Goal: Task Accomplishment & Management: Use online tool/utility

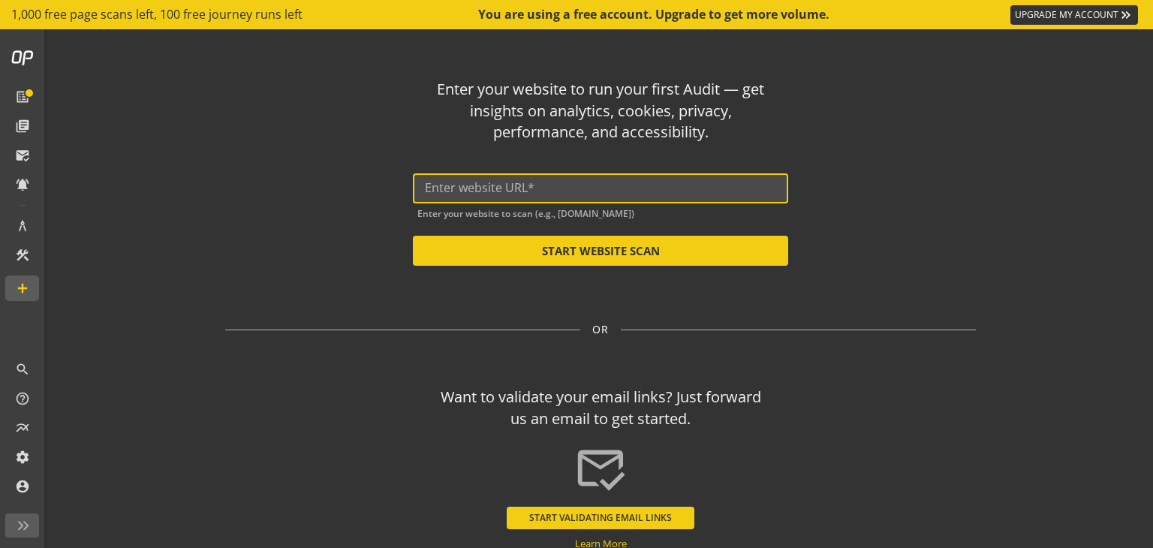
click at [498, 188] on input "text" at bounding box center [600, 188] width 351 height 14
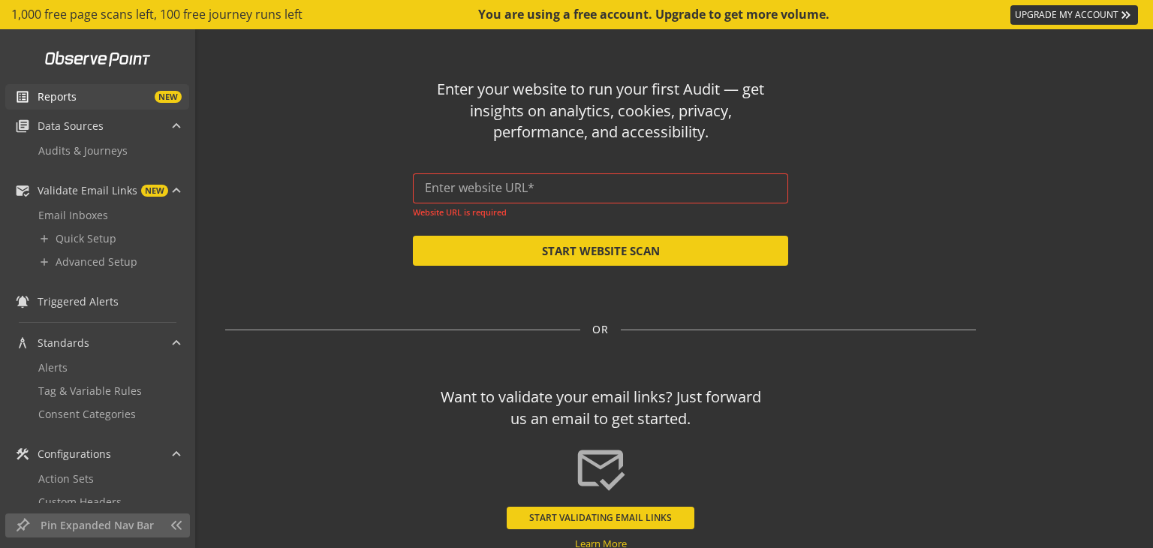
click at [72, 95] on span "Reports" at bounding box center [57, 96] width 39 height 15
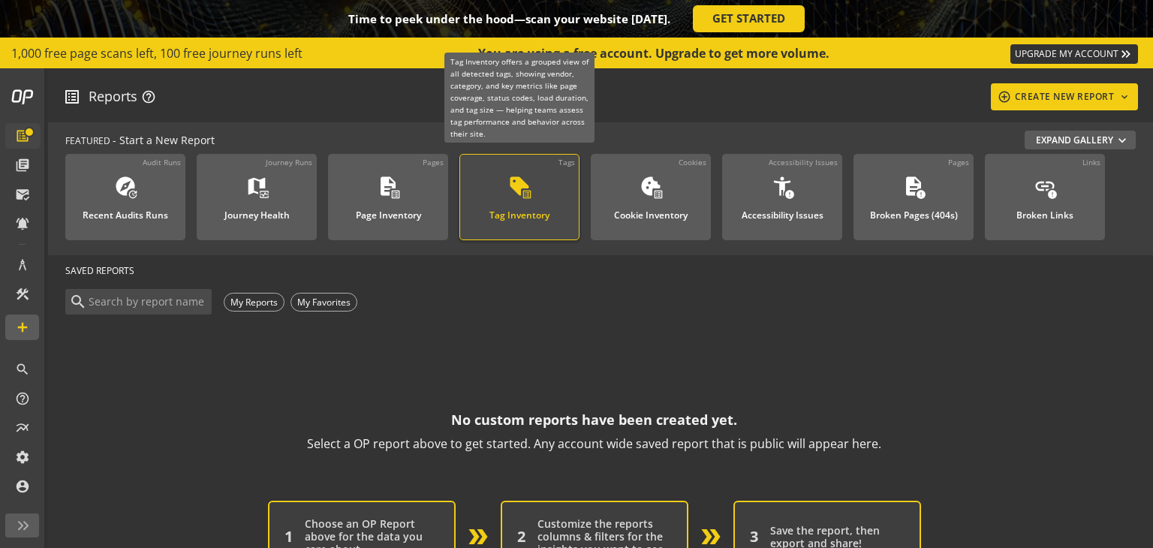
click at [513, 198] on div "sell list_alt" at bounding box center [519, 188] width 23 height 26
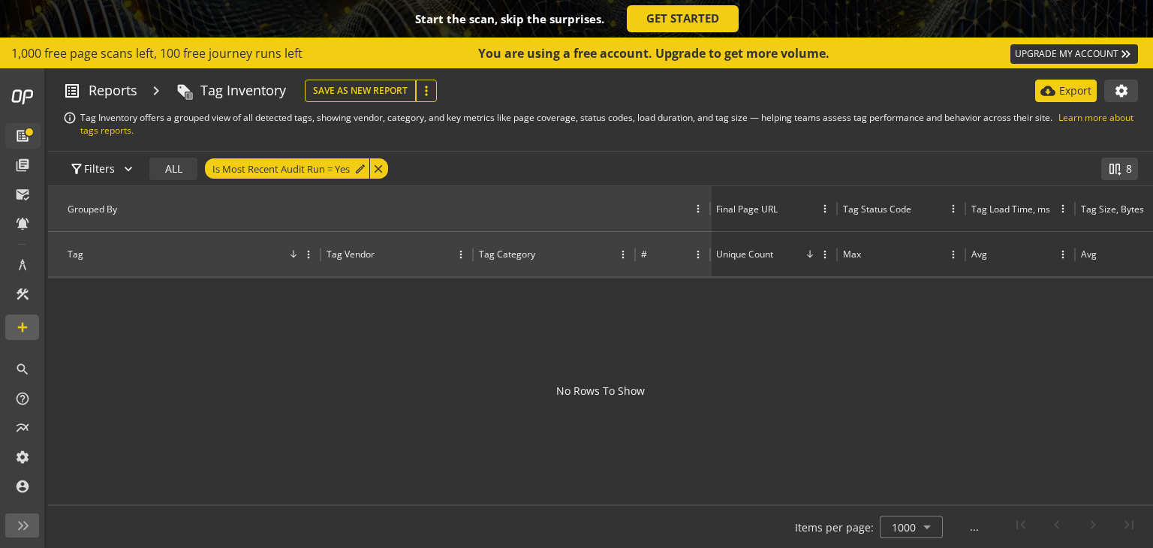
click at [104, 250] on div "Tag" at bounding box center [193, 254] width 250 height 13
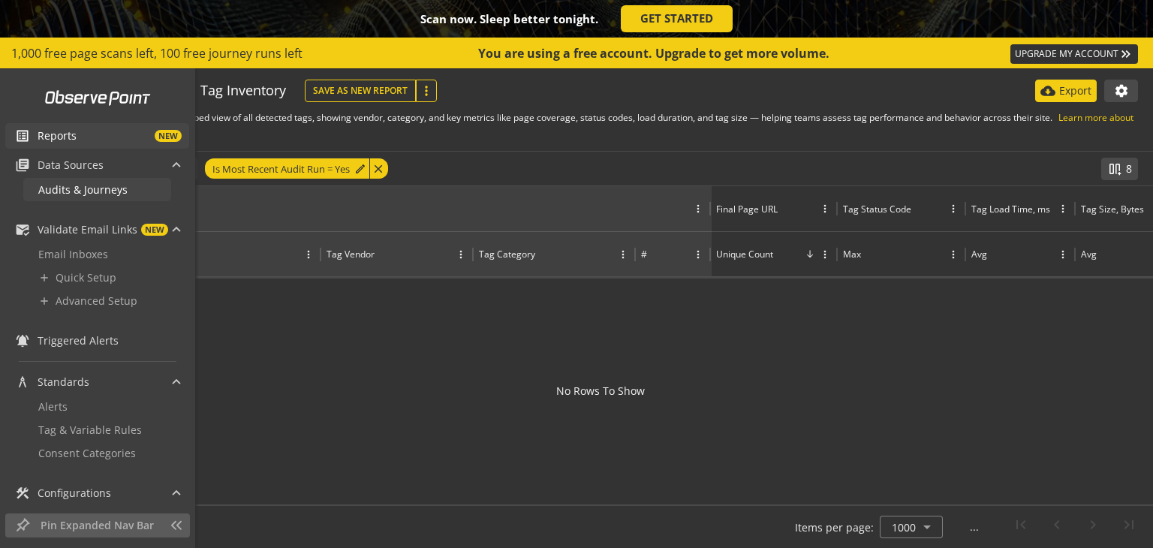
click at [73, 191] on span "Audits & Journeys" at bounding box center [82, 189] width 89 height 14
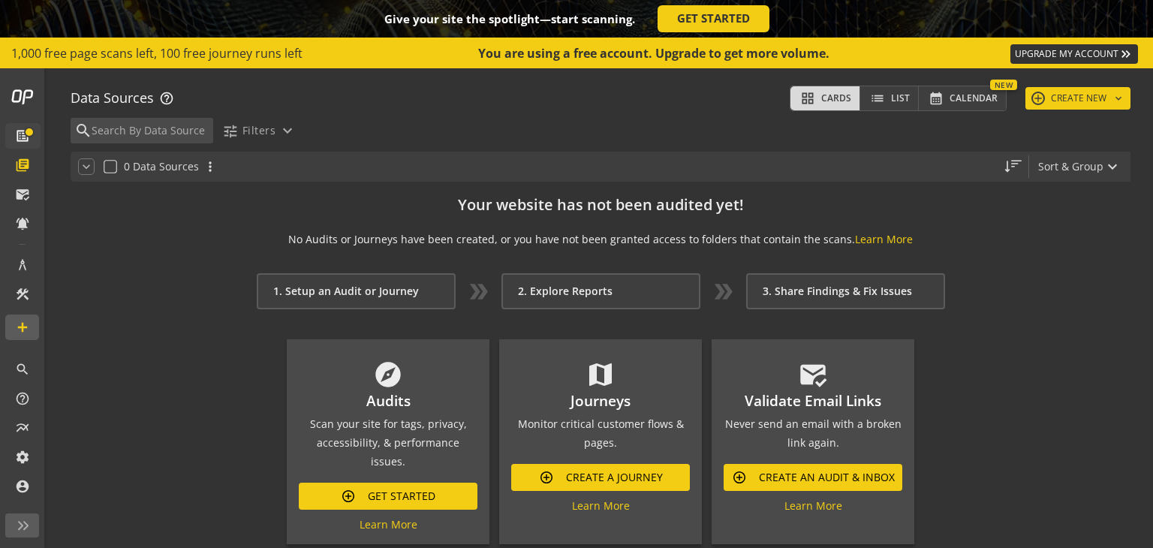
scroll to position [21, 0]
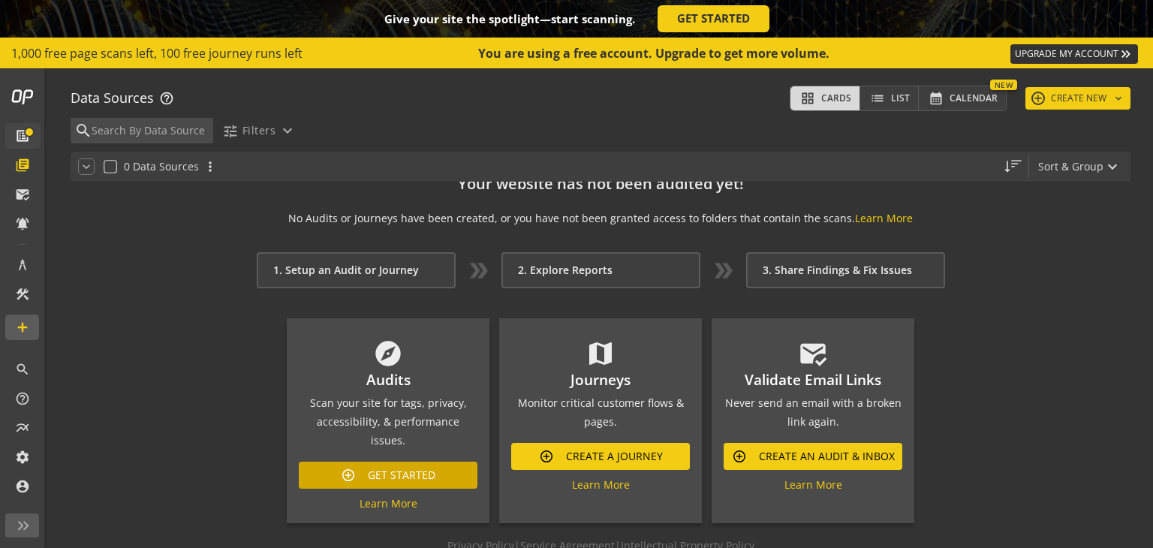
click at [426, 461] on span "Get Started" at bounding box center [402, 474] width 68 height 27
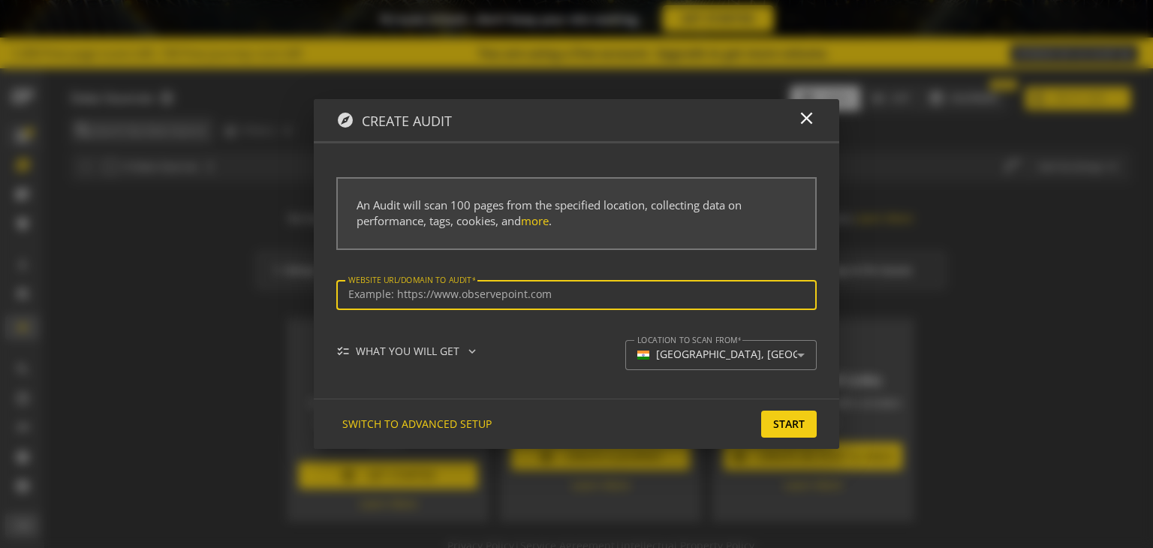
click at [467, 294] on input "Website url/domain to Audit" at bounding box center [576, 294] width 456 height 13
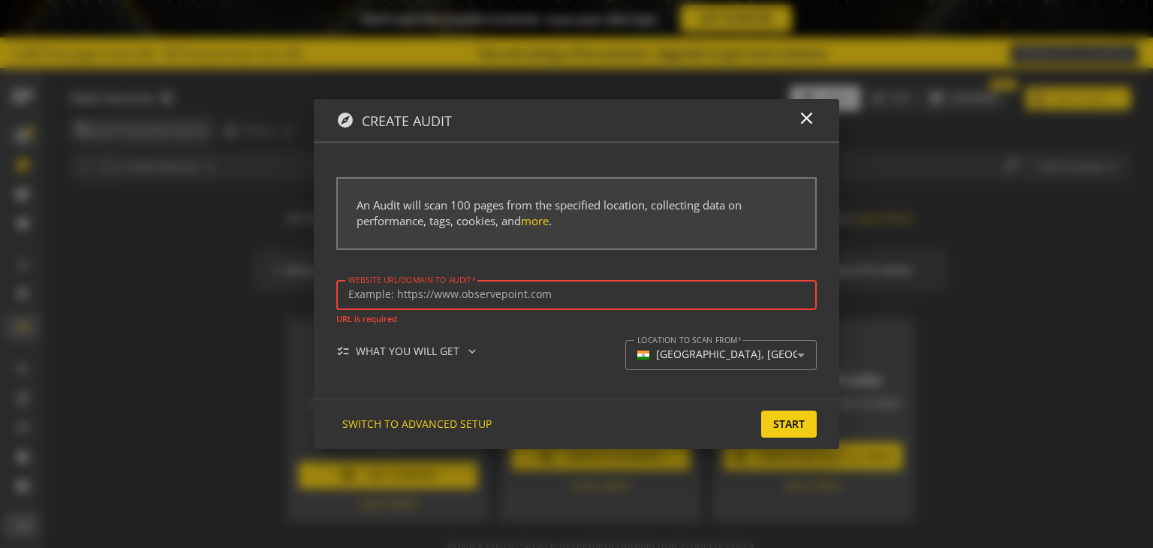
paste input "[URL][DOMAIN_NAME]"
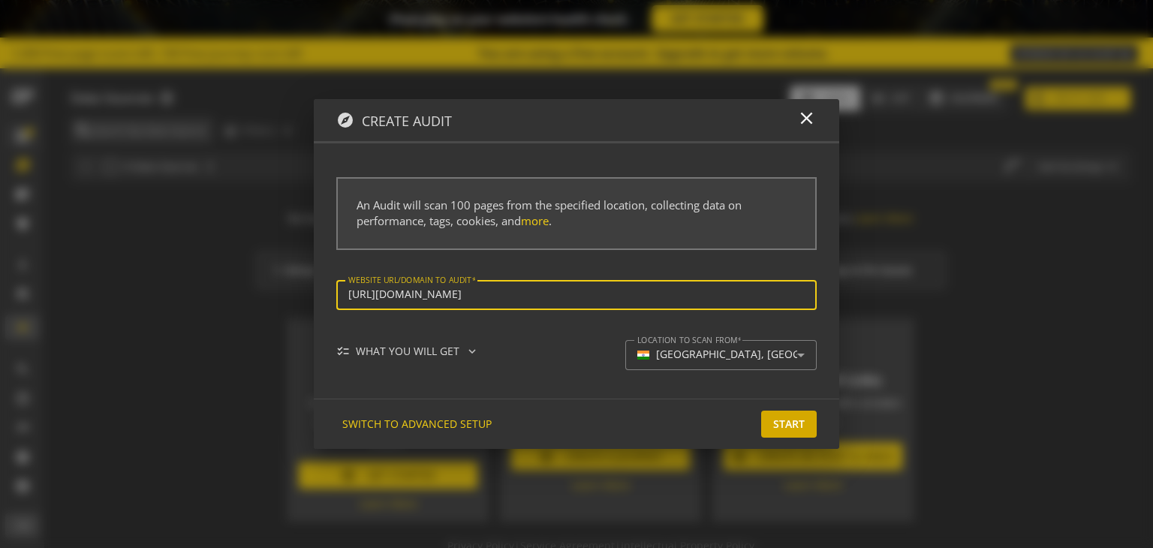
type input "[URL][DOMAIN_NAME]"
click at [781, 418] on span "Start" at bounding box center [789, 423] width 32 height 27
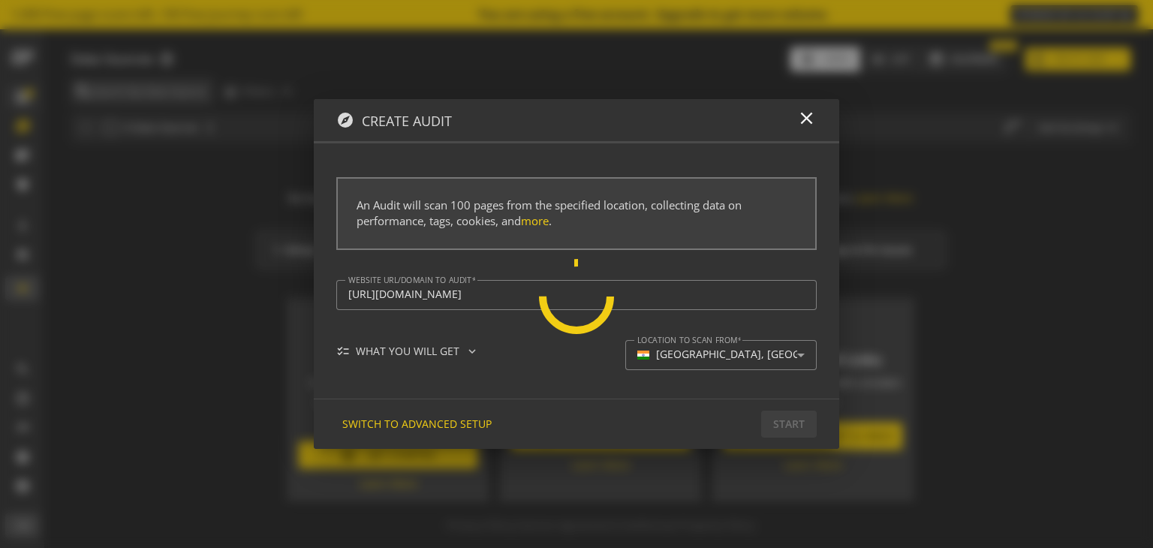
scroll to position [0, 0]
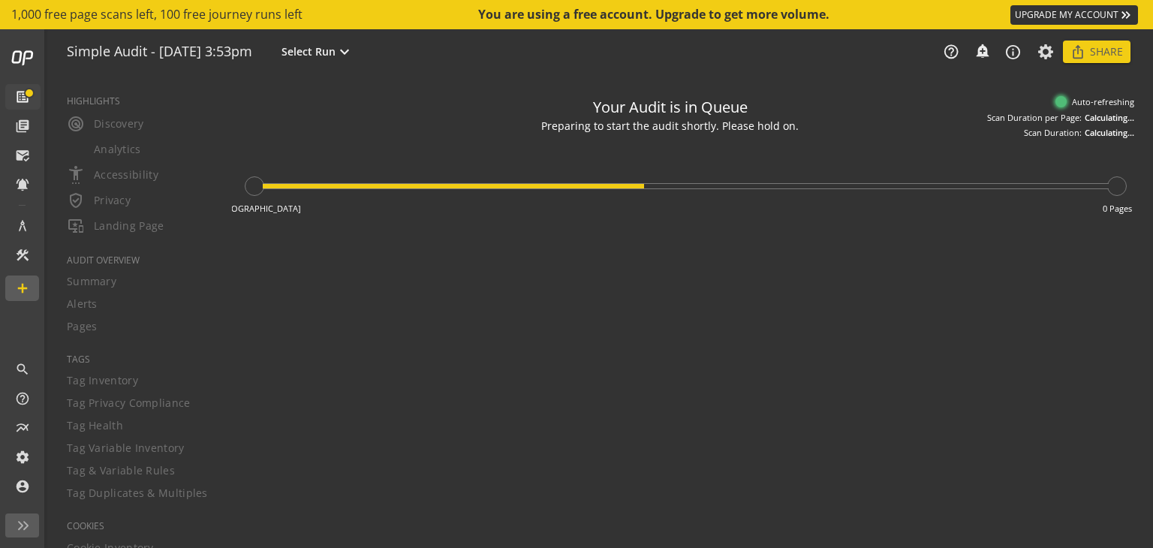
type textarea "Notes can include: -a description of what this audit is validating -changes in …"
